Goal: Task Accomplishment & Management: Manage account settings

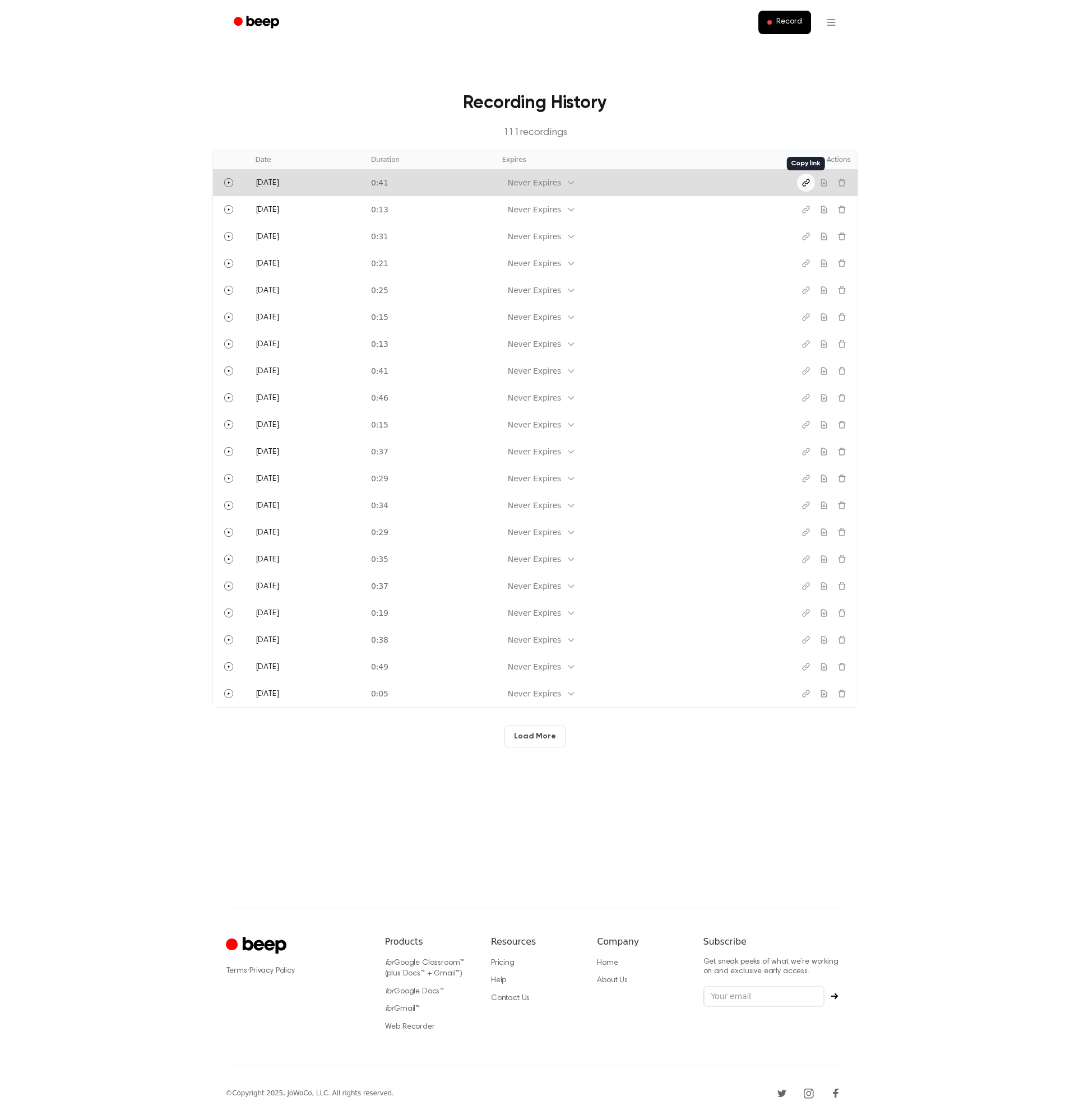
click at [804, 179] on icon "Copy link" at bounding box center [805, 182] width 9 height 9
click at [806, 181] on icon "Copy link" at bounding box center [805, 182] width 6 height 6
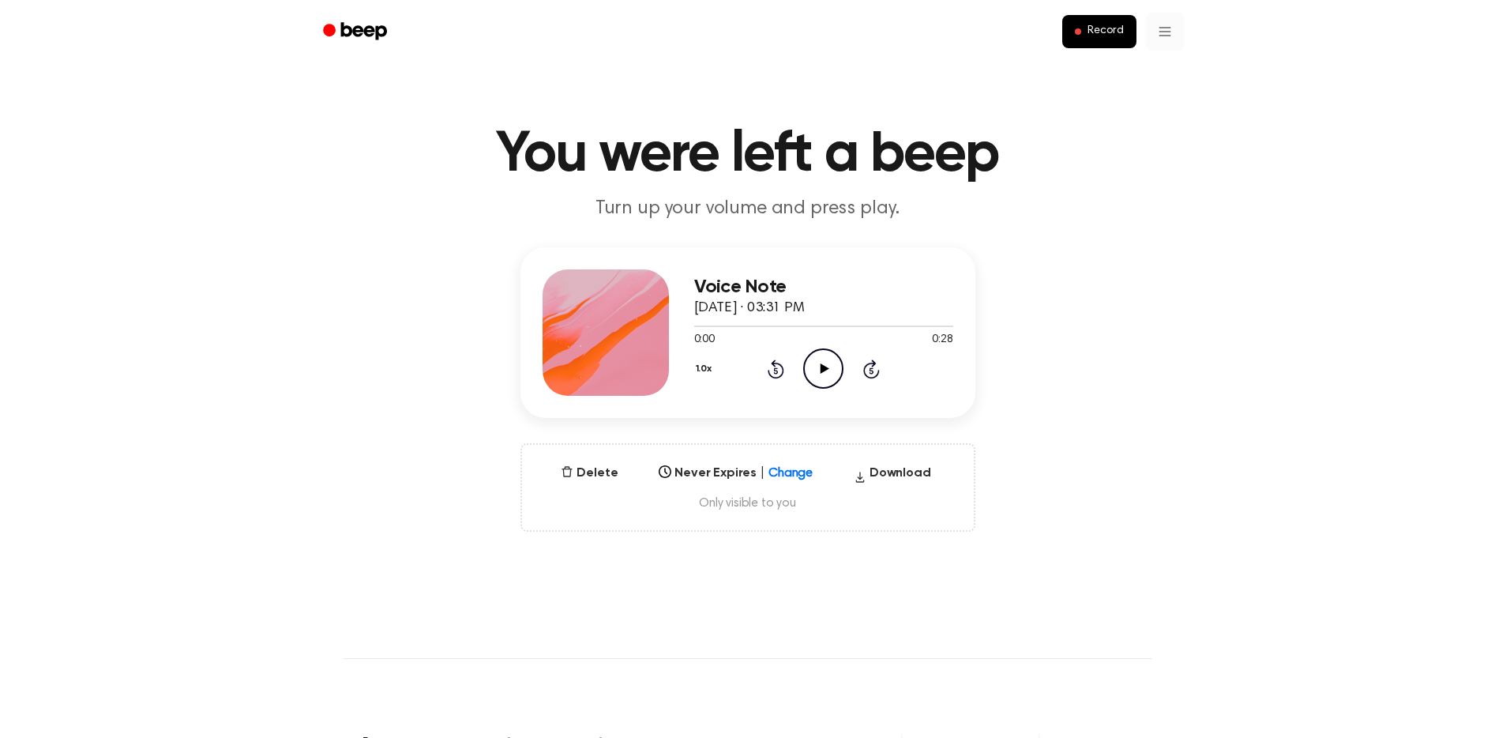
click at [1165, 32] on html "Record You were left a beep Turn up your volume and press play. Voice Note Sept…" at bounding box center [747, 656] width 1495 height 1313
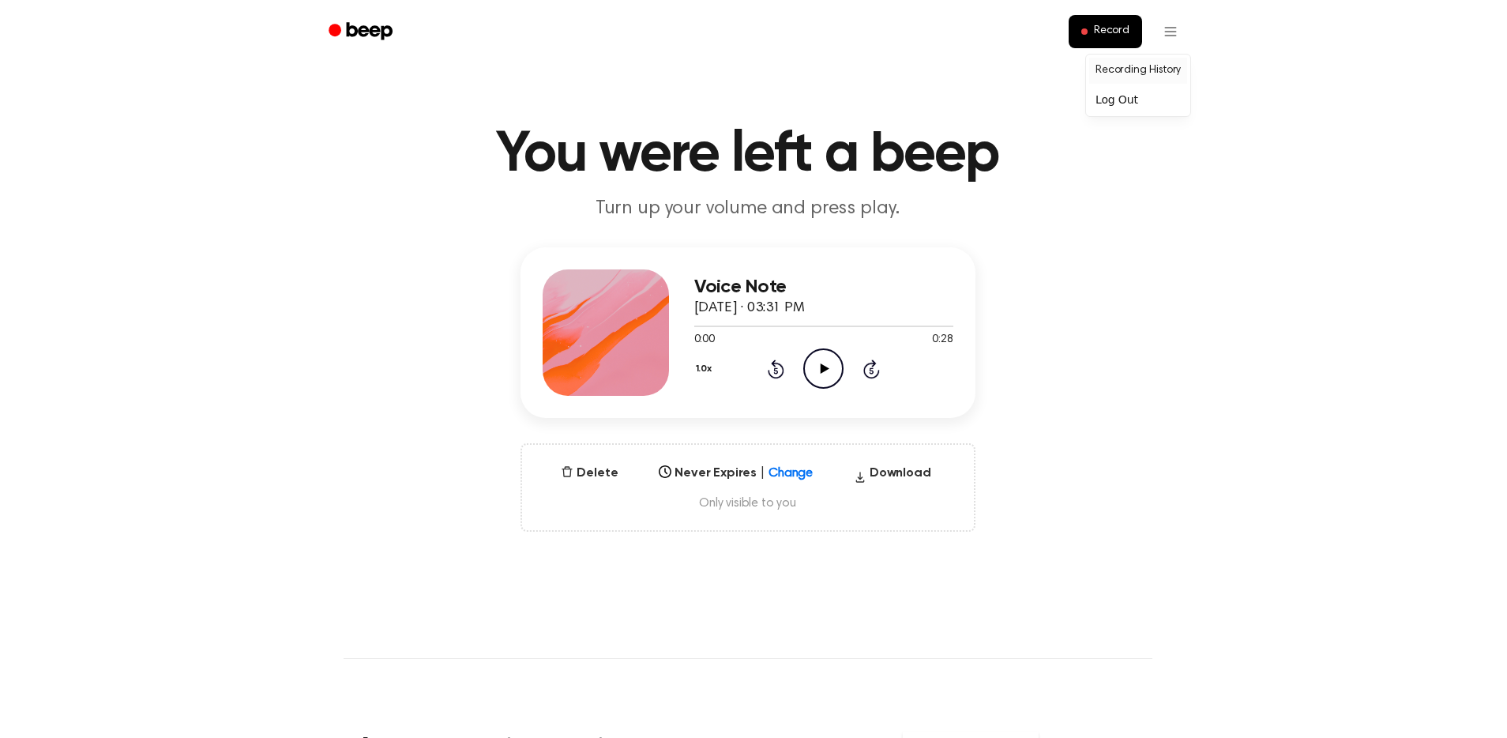
click at [1144, 75] on link "Recording History" at bounding box center [1138, 71] width 98 height 26
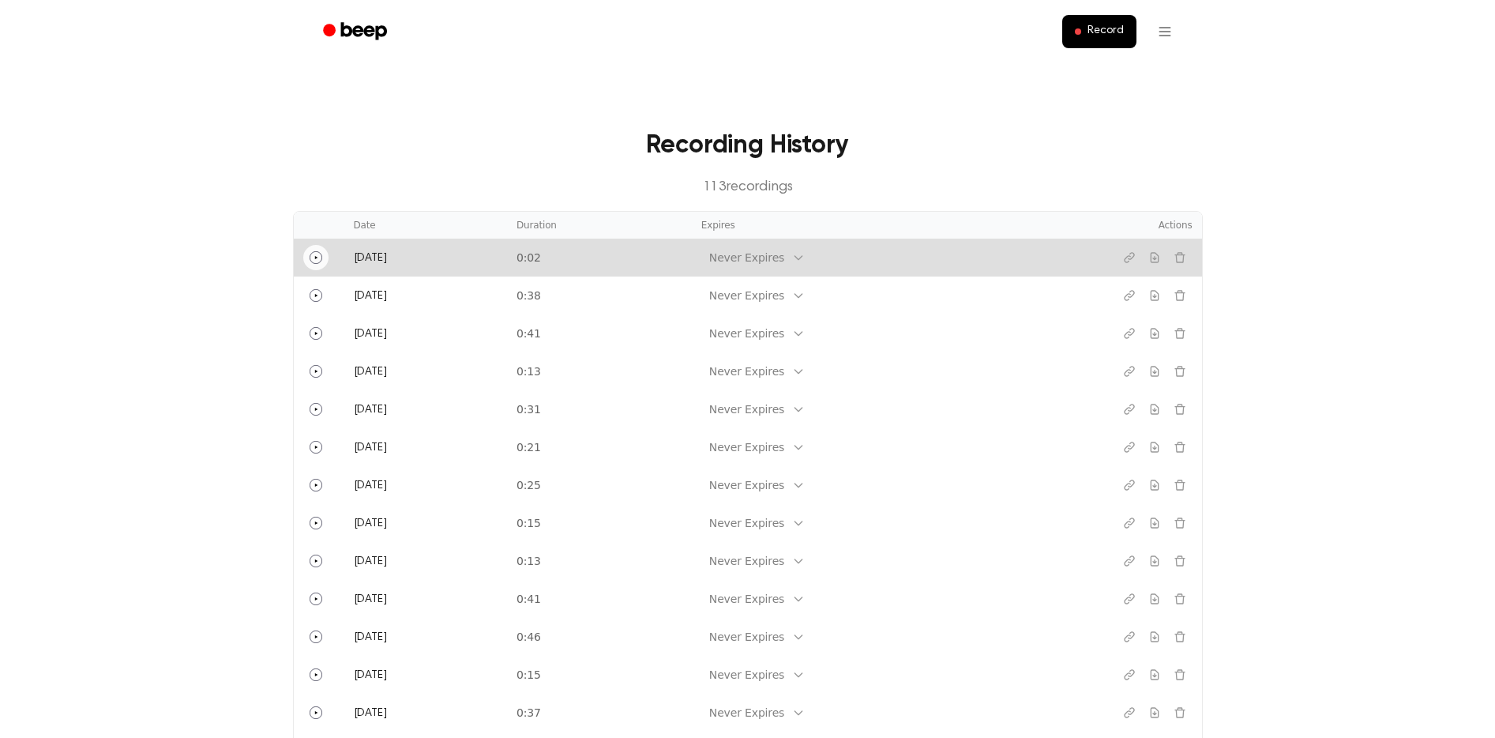
click at [318, 256] on icon "Play" at bounding box center [316, 257] width 13 height 13
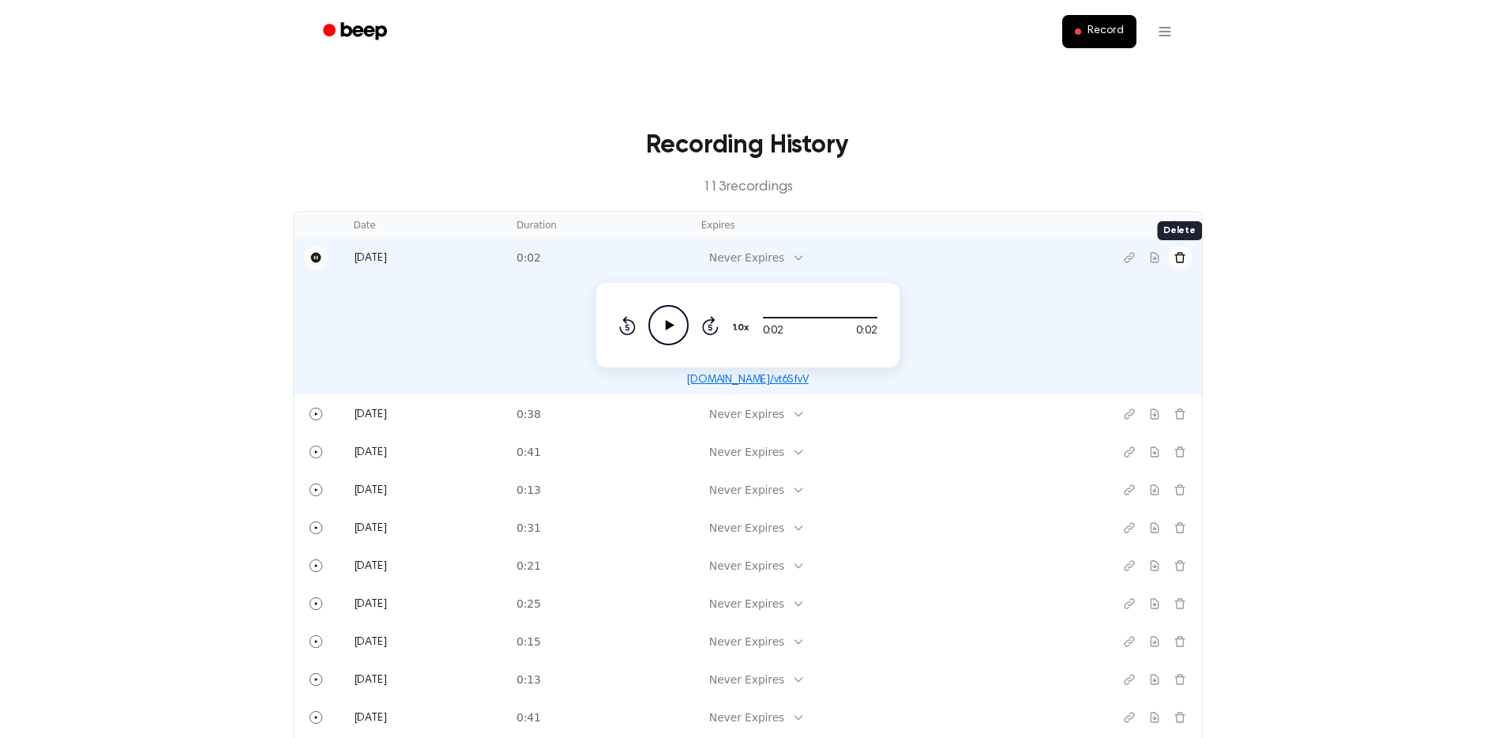
click at [1183, 254] on icon "Delete recording" at bounding box center [1180, 257] width 13 height 13
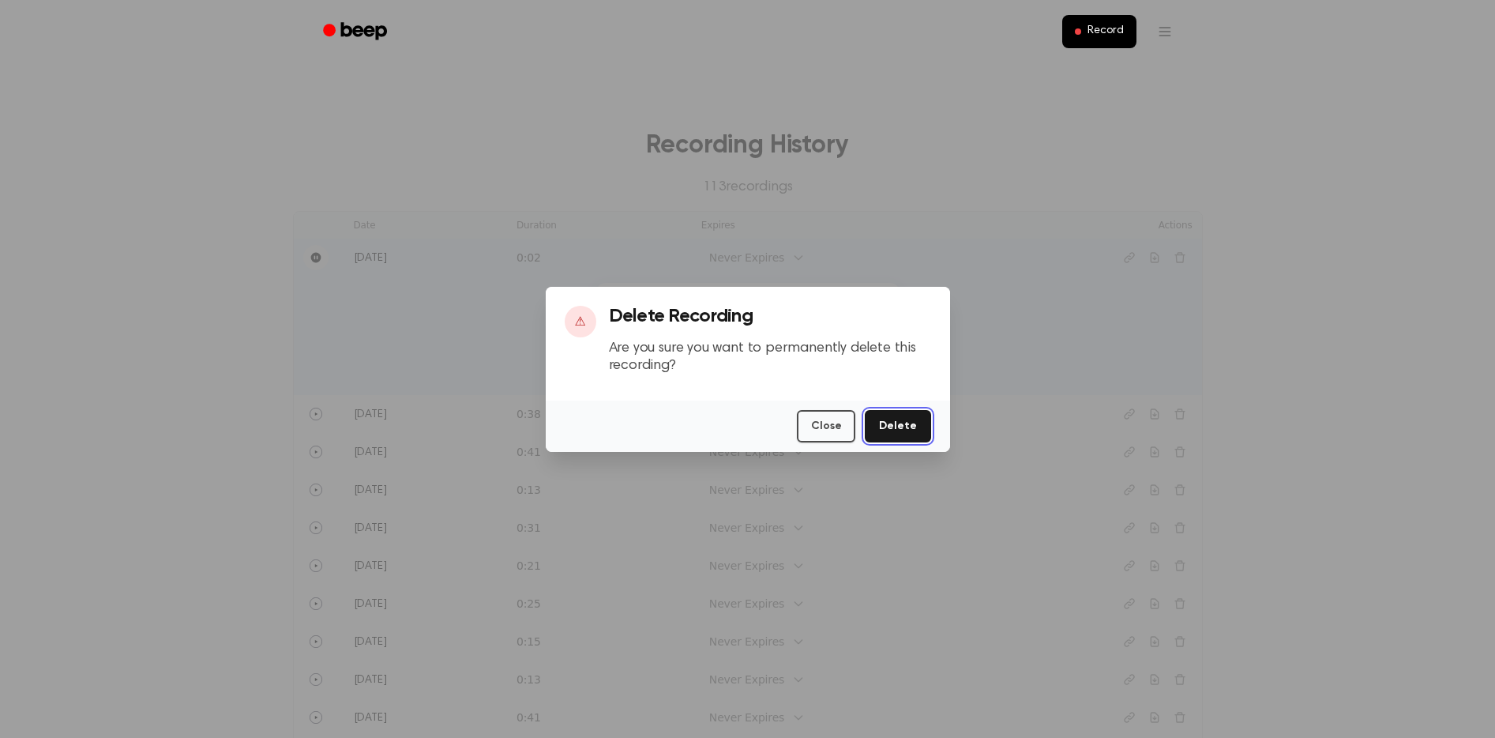
click at [899, 422] on button "Delete" at bounding box center [898, 426] width 66 height 32
